Goal: Find specific page/section: Find specific page/section

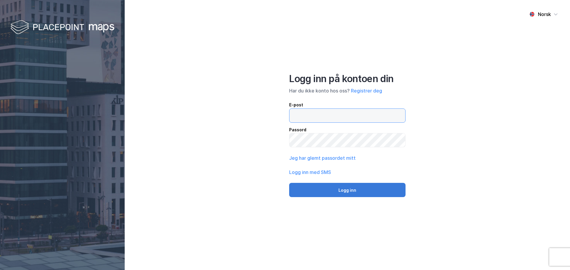
type input "[EMAIL_ADDRESS][DOMAIN_NAME]"
click at [341, 190] on button "Logg inn" at bounding box center [347, 190] width 116 height 14
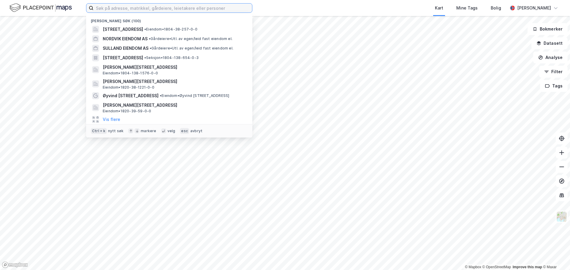
click at [124, 9] on input at bounding box center [172, 8] width 158 height 9
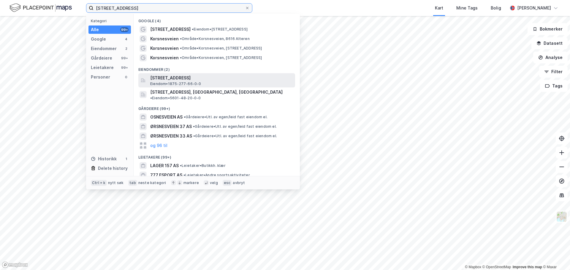
type input "[STREET_ADDRESS]"
click at [171, 80] on span "[STREET_ADDRESS]" at bounding box center [221, 77] width 142 height 7
